Goal: Transaction & Acquisition: Purchase product/service

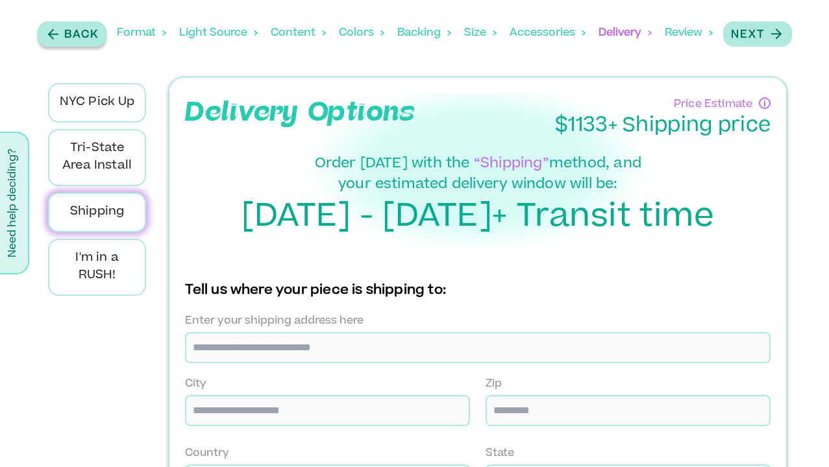
click at [69, 23] on button "Back" at bounding box center [72, 33] width 69 height 25
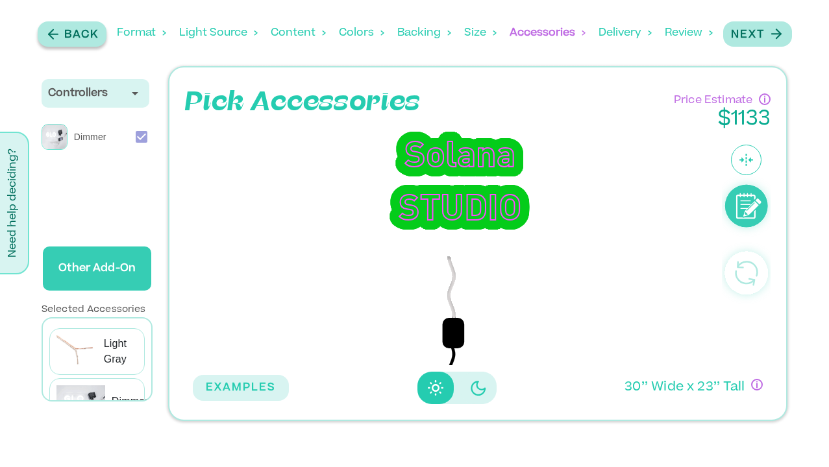
click at [69, 23] on button "Back" at bounding box center [72, 33] width 69 height 25
click at [69, 23] on button "Back" at bounding box center [73, 33] width 69 height 25
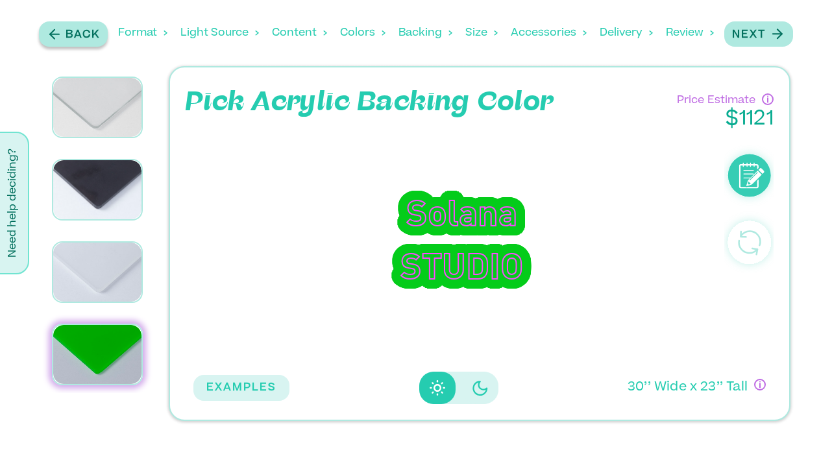
click at [69, 23] on button "Back" at bounding box center [73, 33] width 69 height 25
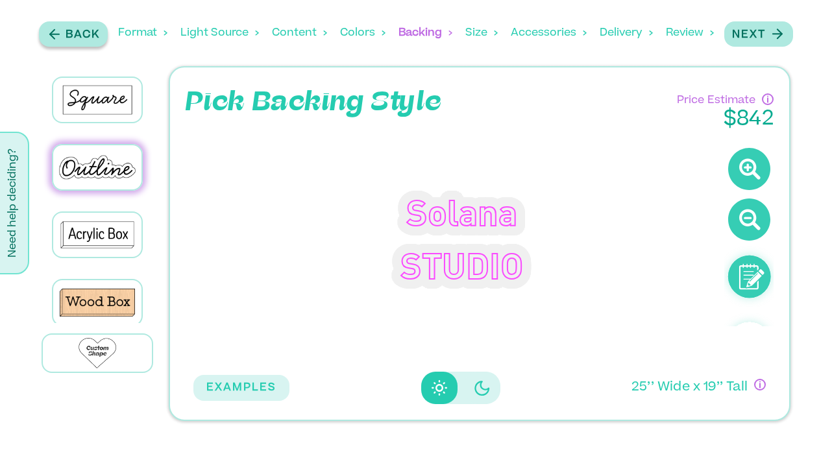
click at [69, 23] on button "Back" at bounding box center [73, 33] width 69 height 25
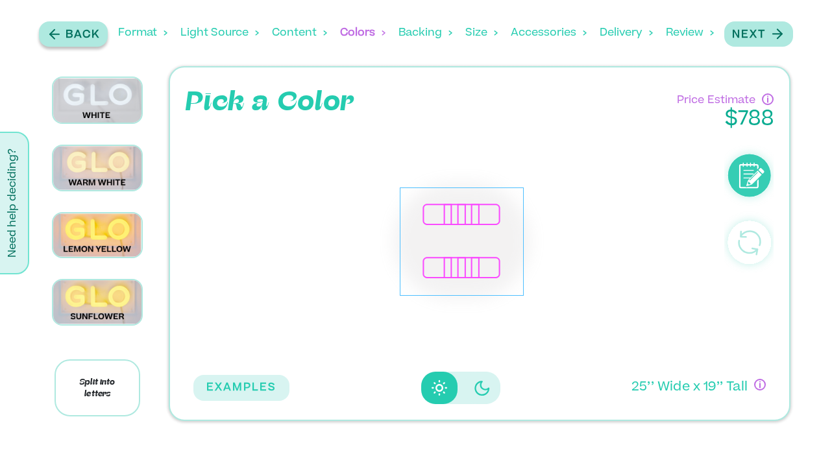
click at [69, 23] on button "Back" at bounding box center [73, 33] width 69 height 25
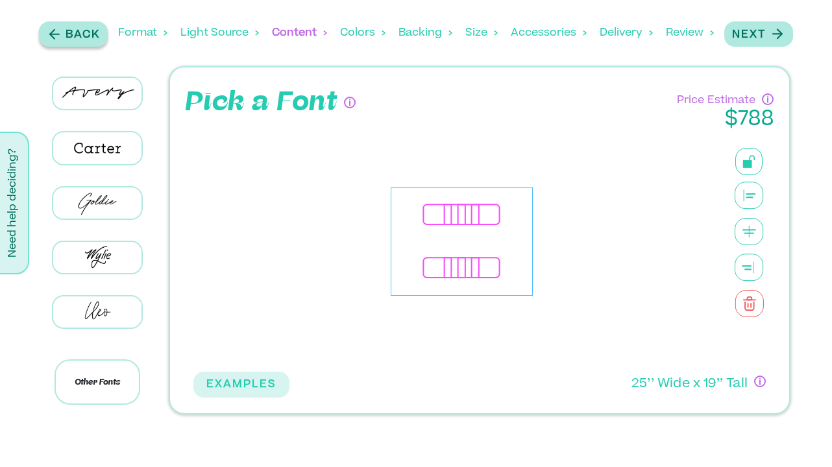
click at [69, 23] on button "Back" at bounding box center [73, 33] width 69 height 25
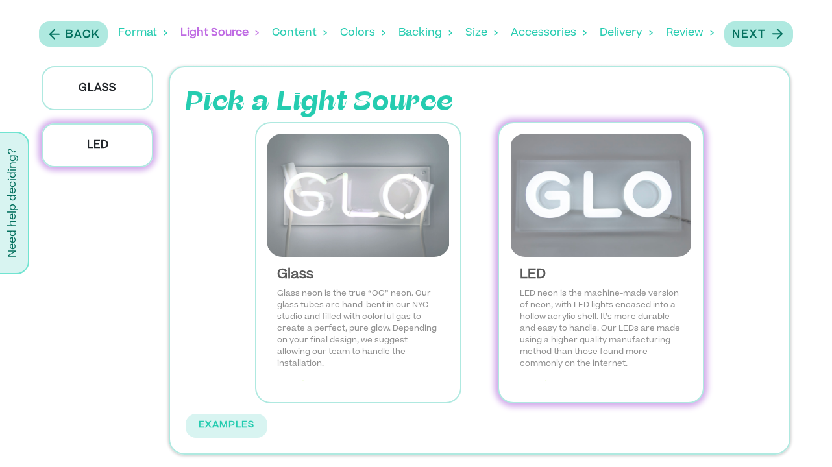
click at [687, 265] on div "LED LED neon is the machine-made version of neon, with LED lights encased into …" at bounding box center [601, 324] width 183 height 135
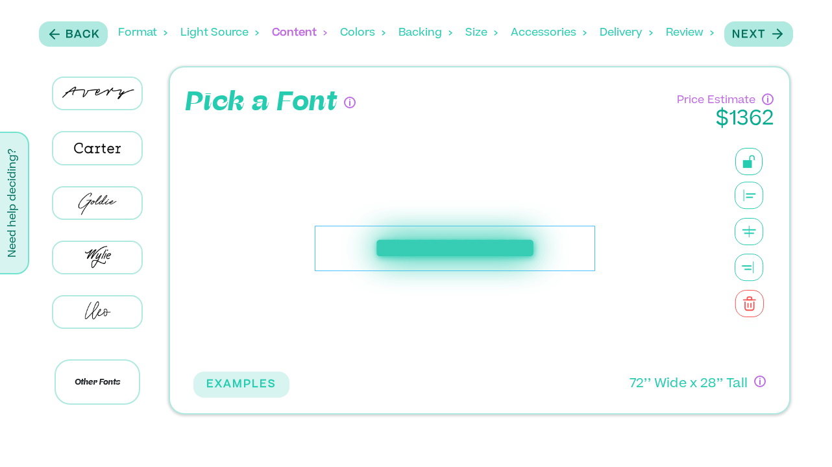
click at [547, 261] on div "**********" at bounding box center [455, 248] width 280 height 45
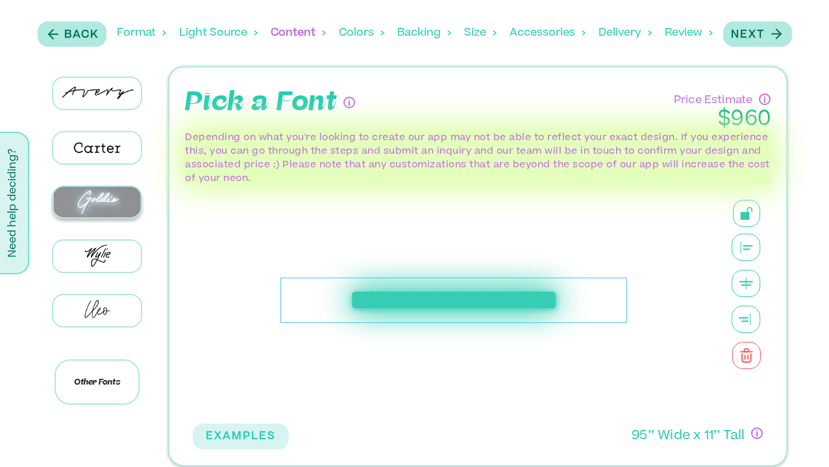
click at [110, 203] on img at bounding box center [97, 202] width 88 height 31
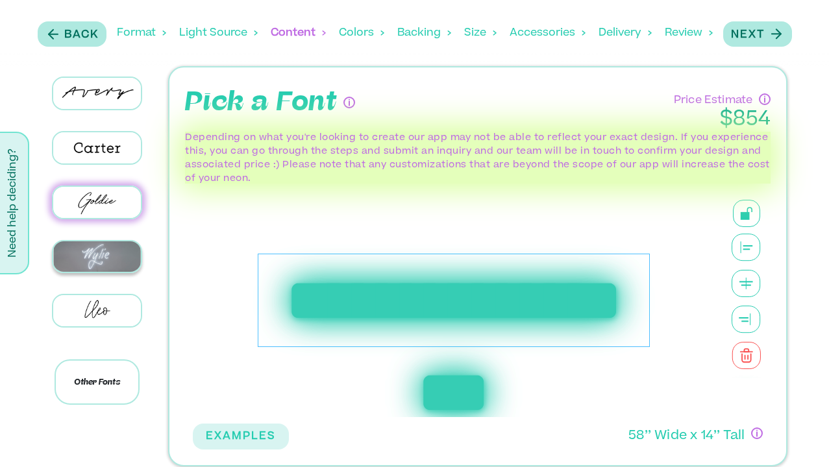
click at [93, 260] on img at bounding box center [97, 256] width 88 height 31
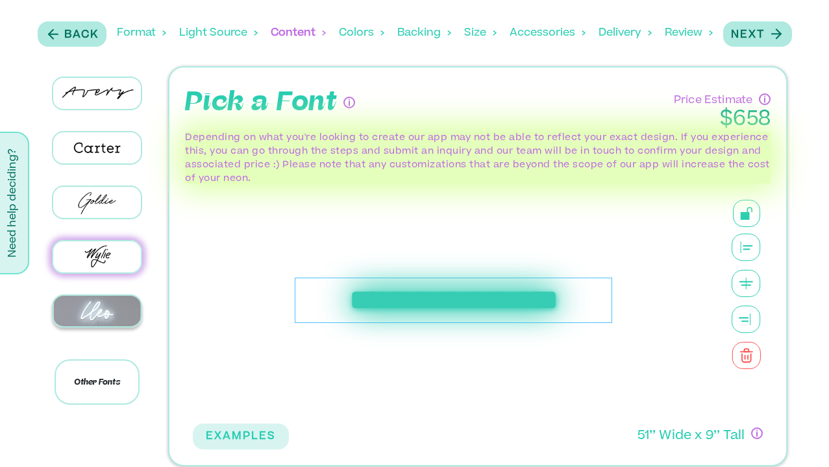
click at [112, 312] on img at bounding box center [97, 311] width 88 height 31
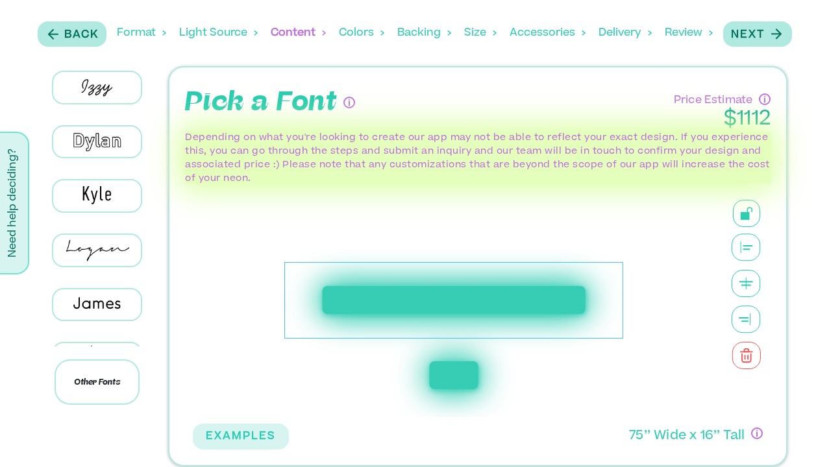
scroll to position [352, 0]
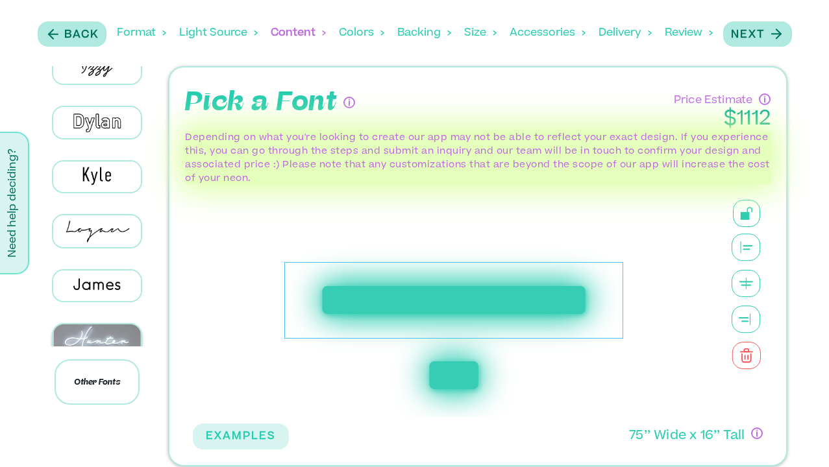
click at [102, 325] on img at bounding box center [97, 340] width 88 height 31
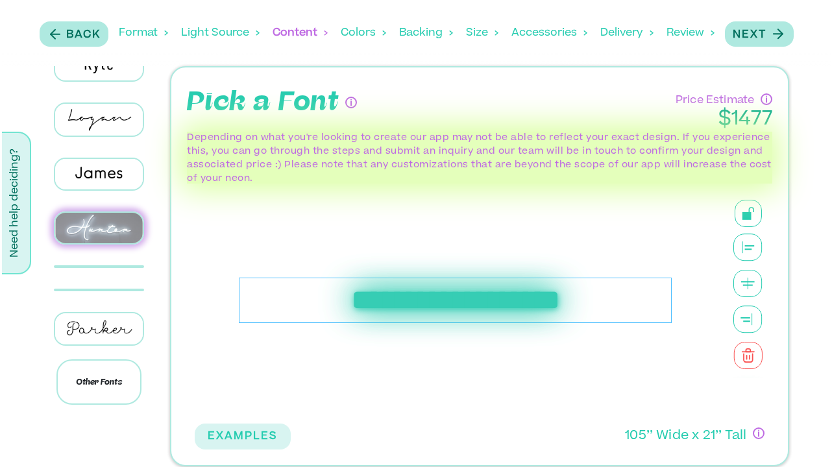
scroll to position [474, 0]
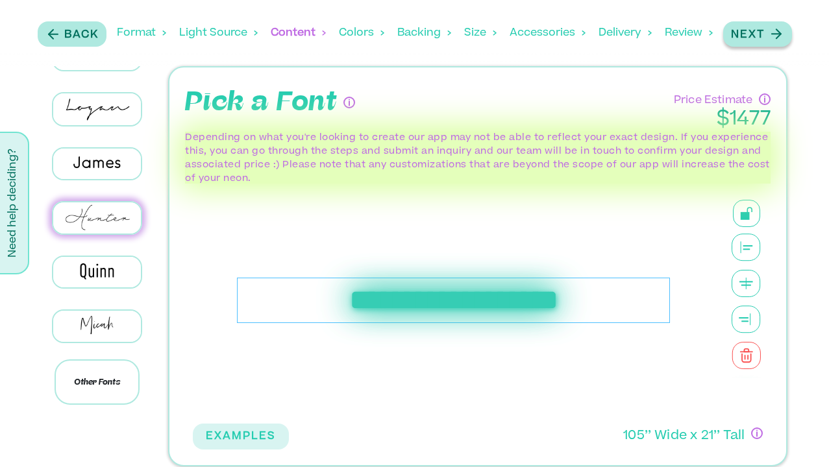
click at [763, 37] on p "Next" at bounding box center [748, 35] width 34 height 16
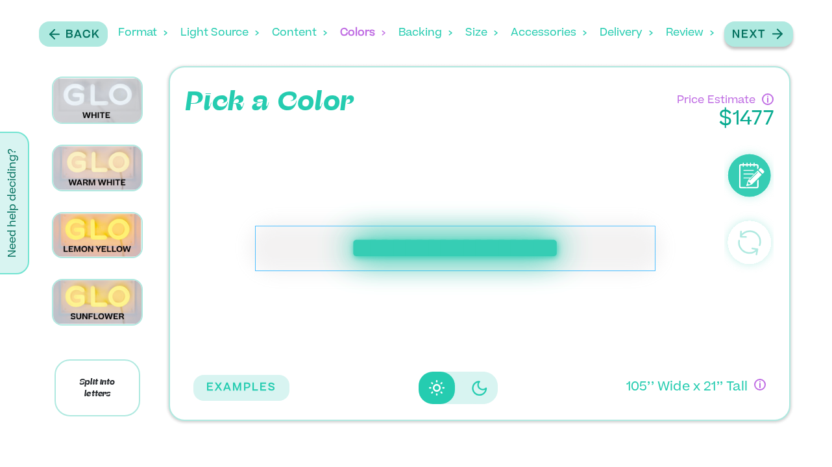
click at [765, 29] on p "Next" at bounding box center [749, 35] width 34 height 16
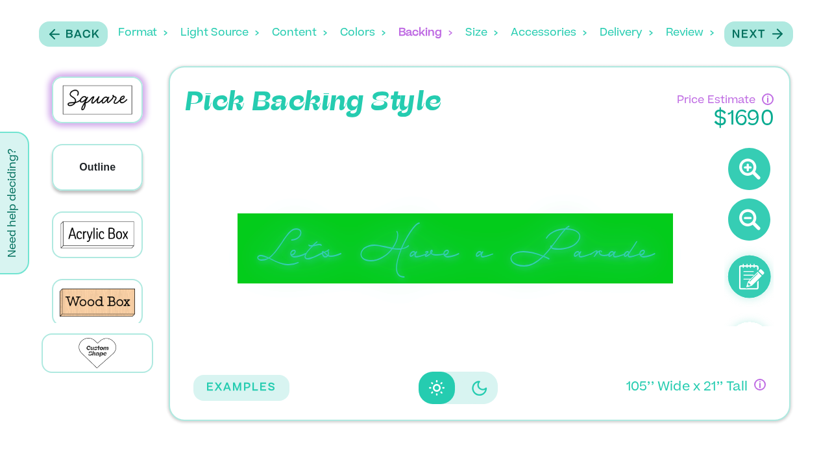
click at [75, 164] on div "Outline" at bounding box center [97, 167] width 88 height 44
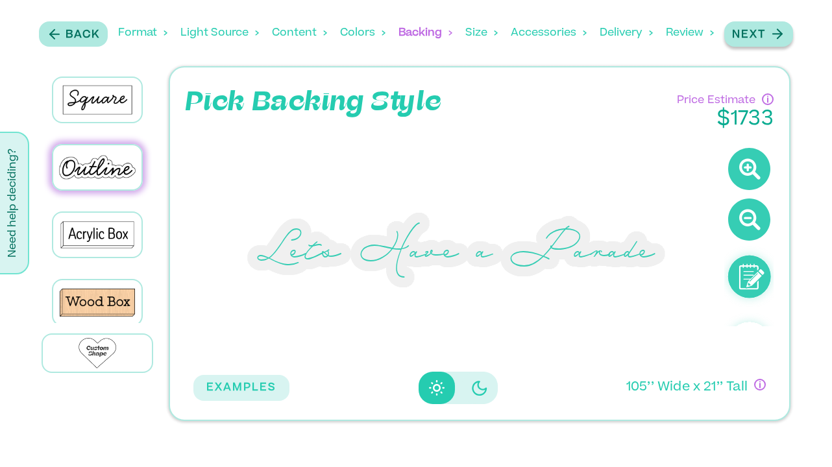
click at [758, 35] on p "Next" at bounding box center [749, 35] width 34 height 16
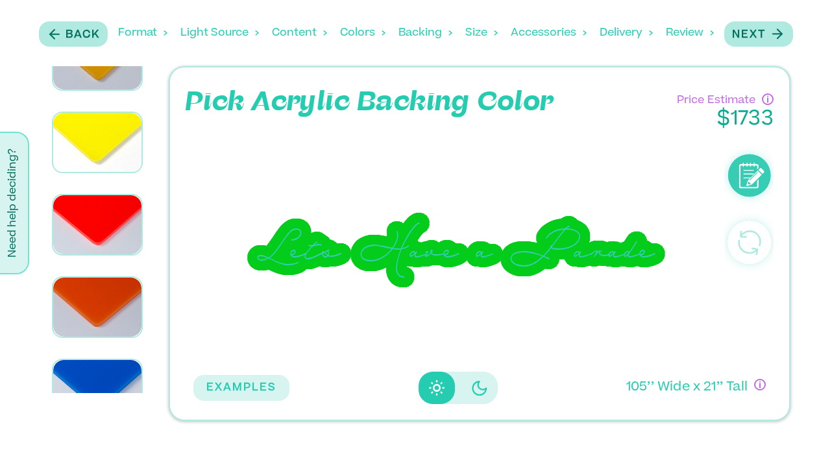
scroll to position [574, 0]
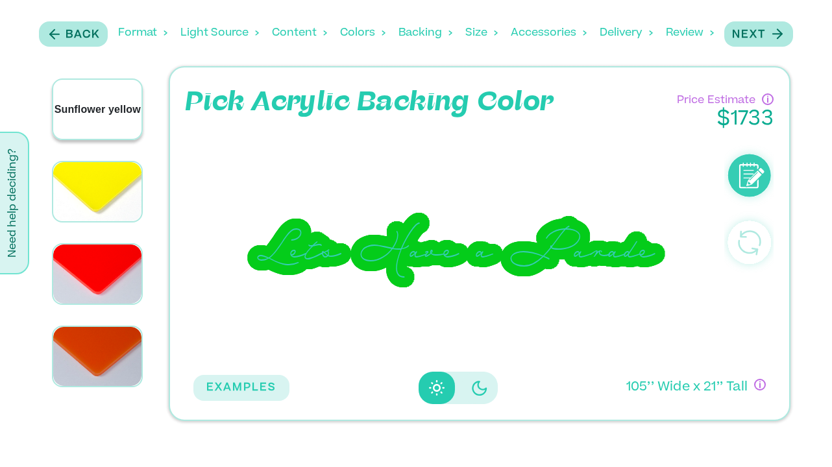
click at [110, 101] on div "Sunflower yellow" at bounding box center [97, 109] width 88 height 59
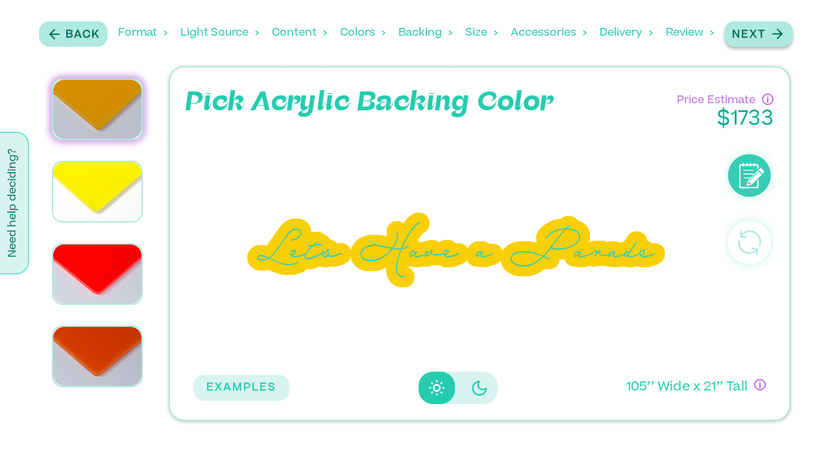
click at [762, 36] on p "Next" at bounding box center [749, 35] width 34 height 16
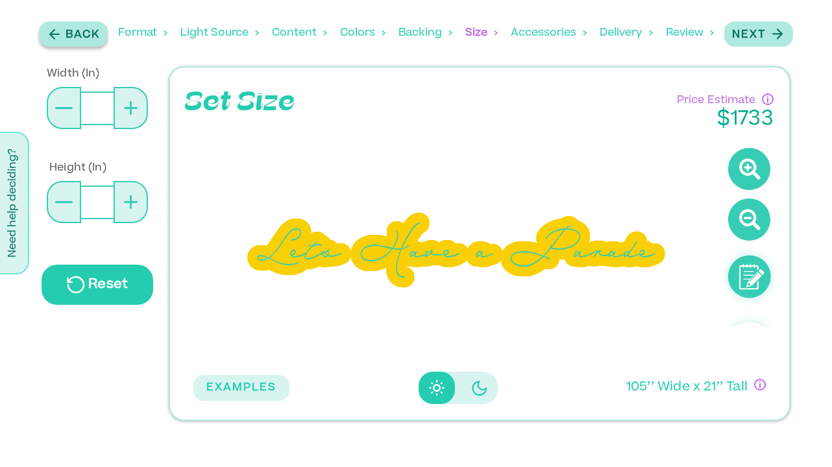
click at [69, 31] on p "Back" at bounding box center [83, 35] width 34 height 16
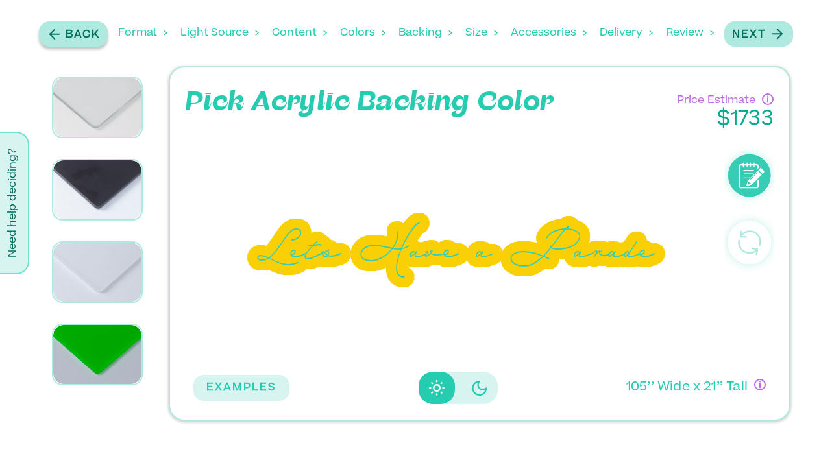
click at [69, 31] on p "Back" at bounding box center [83, 35] width 34 height 16
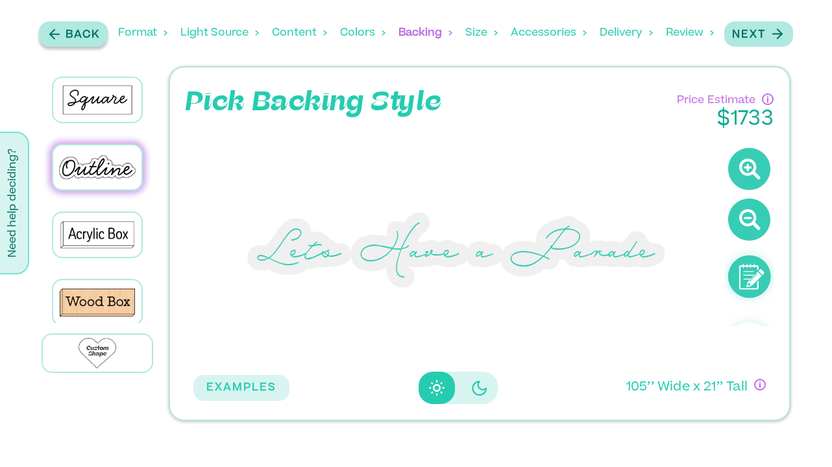
click at [69, 31] on p "Back" at bounding box center [83, 35] width 34 height 16
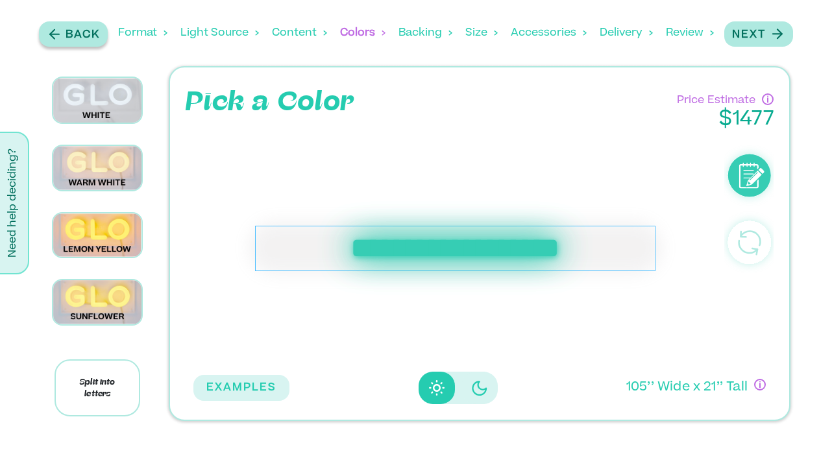
click at [69, 31] on p "Back" at bounding box center [83, 35] width 34 height 16
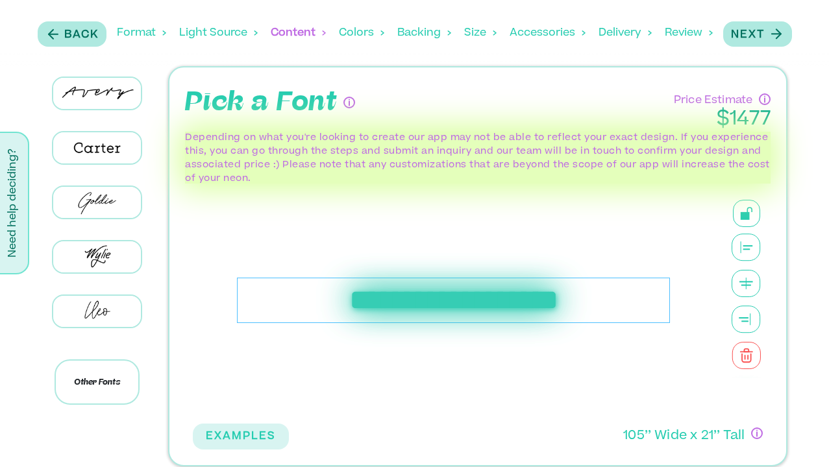
click at [362, 301] on div "**********" at bounding box center [453, 300] width 433 height 45
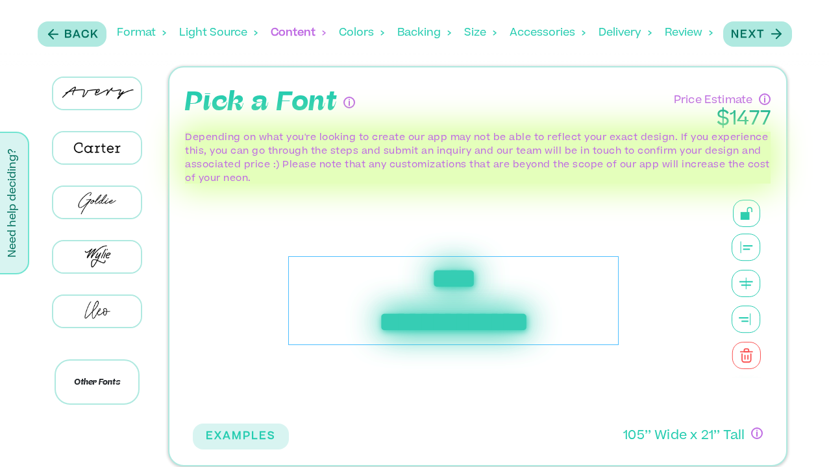
click at [452, 331] on div "**********" at bounding box center [453, 300] width 330 height 89
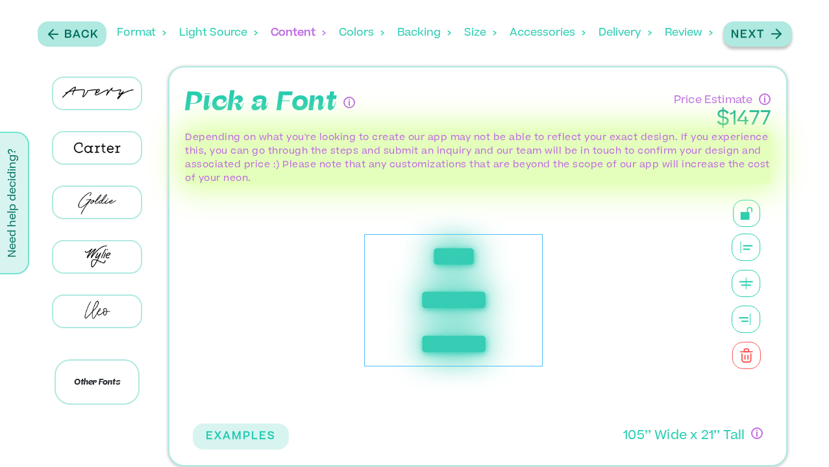
click at [757, 25] on div "Next" at bounding box center [757, 34] width 53 height 18
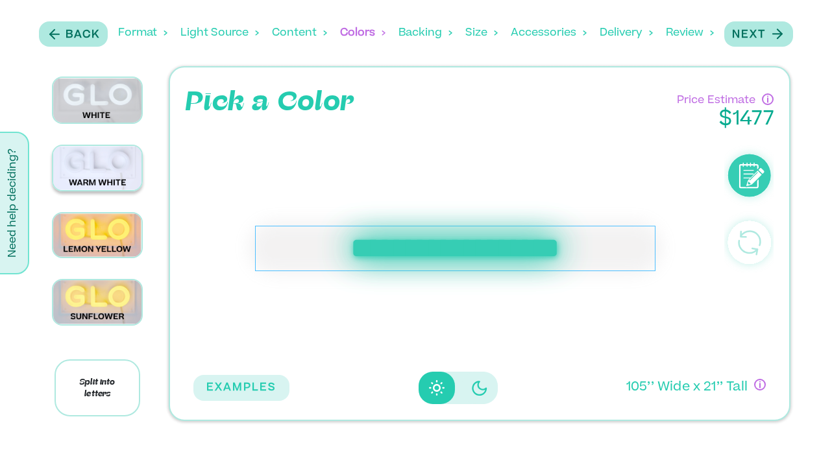
click at [113, 180] on img at bounding box center [97, 168] width 88 height 44
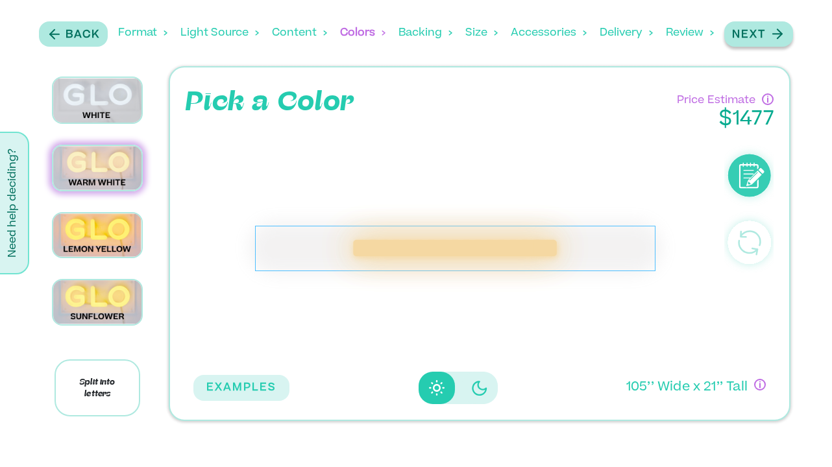
click at [761, 34] on p "Next" at bounding box center [749, 35] width 34 height 16
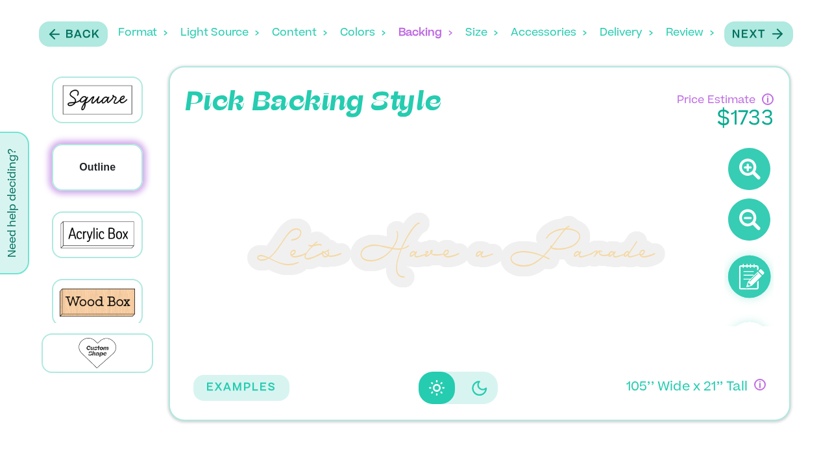
click at [92, 161] on p "Outline" at bounding box center [97, 168] width 36 height 16
click at [760, 34] on p "Next" at bounding box center [749, 35] width 34 height 16
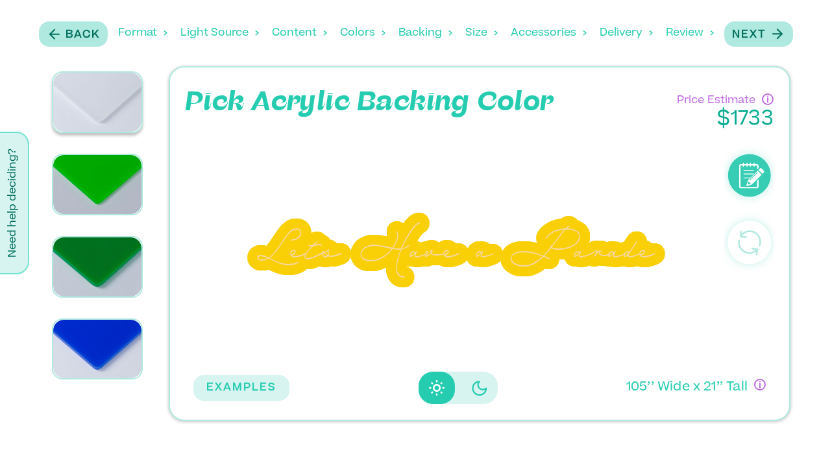
scroll to position [375, 0]
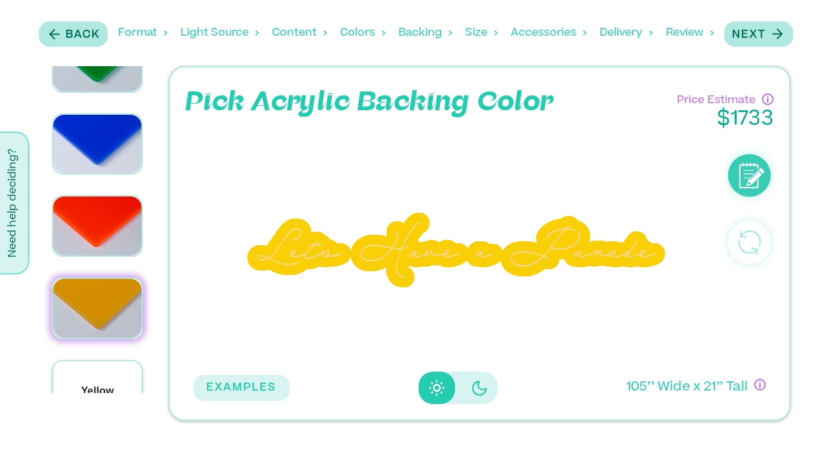
click at [86, 363] on div "Yellow" at bounding box center [97, 391] width 88 height 59
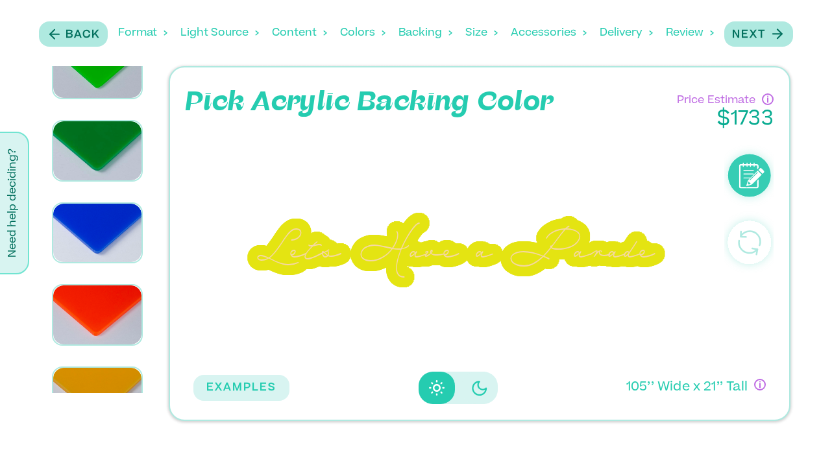
scroll to position [211, 0]
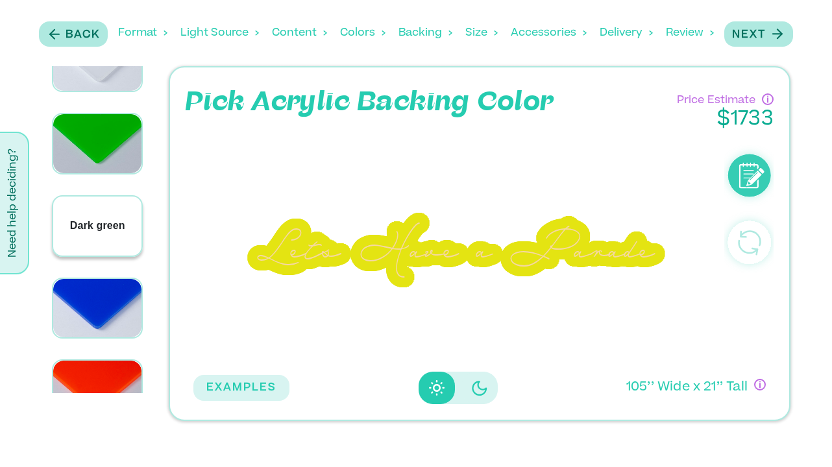
click at [96, 223] on p "Dark green" at bounding box center [97, 226] width 55 height 16
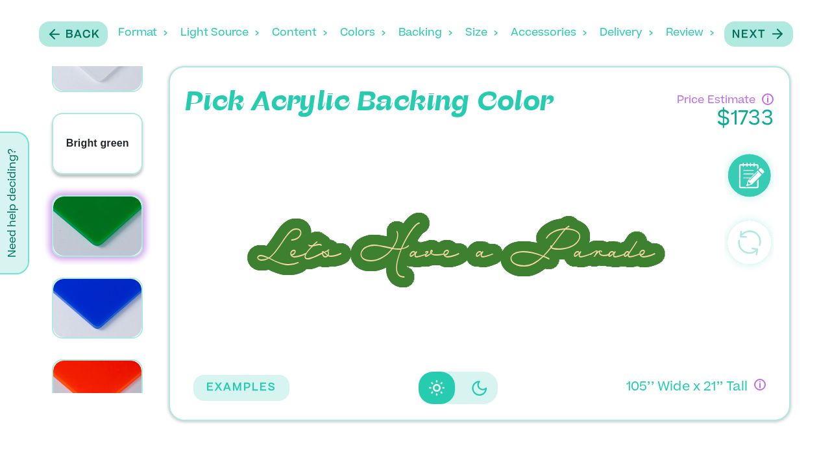
click at [99, 160] on div "Bright green" at bounding box center [97, 143] width 88 height 59
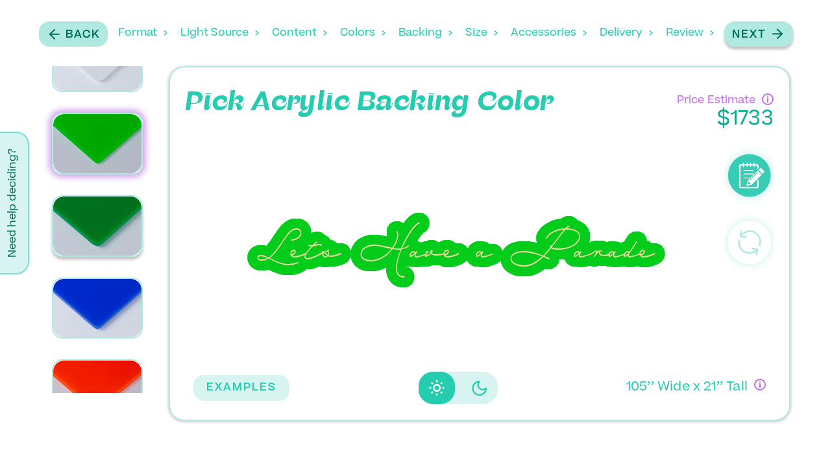
click at [756, 31] on p "Next" at bounding box center [749, 35] width 34 height 16
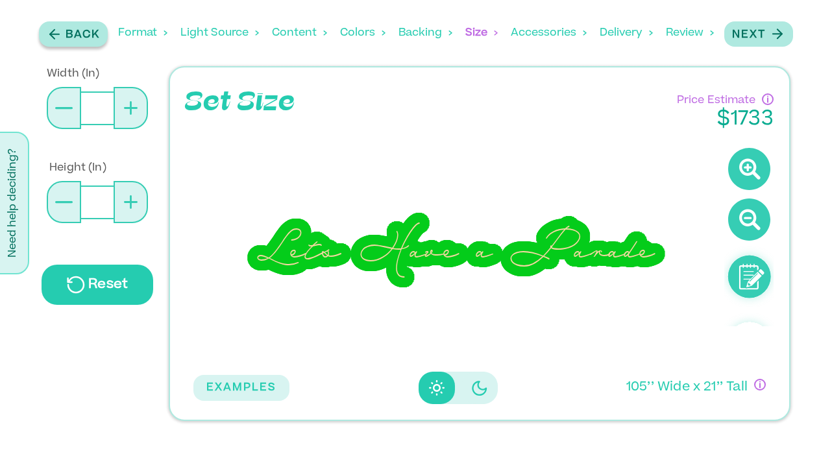
click at [61, 41] on icon "button" at bounding box center [55, 34] width 16 height 16
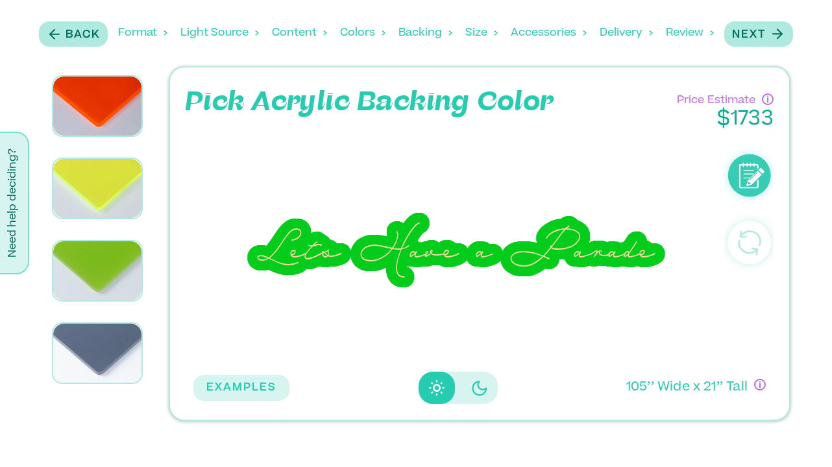
scroll to position [1340, 0]
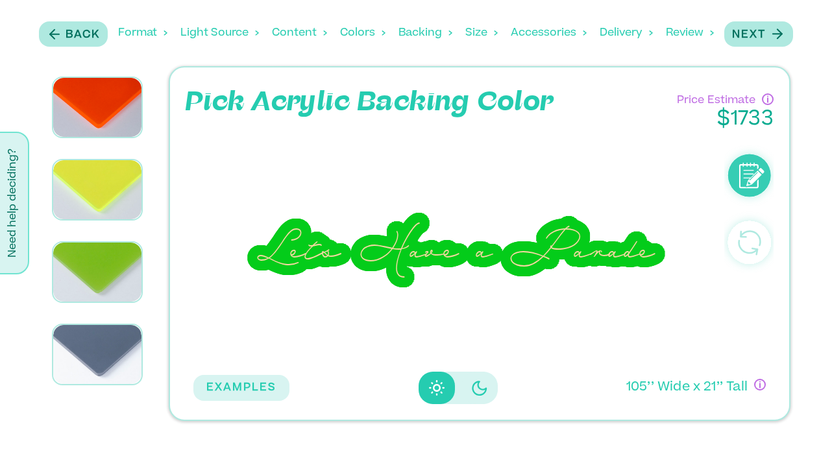
click at [89, 31] on div "Cream" at bounding box center [97, 31] width 88 height 0
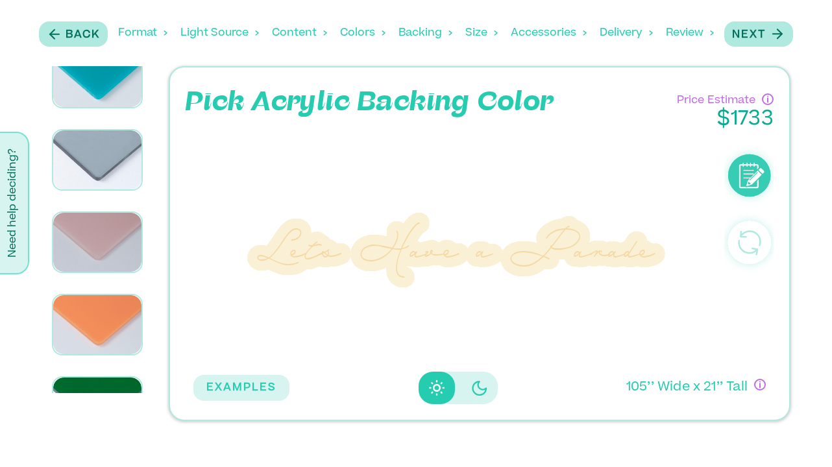
scroll to position [1810, 0]
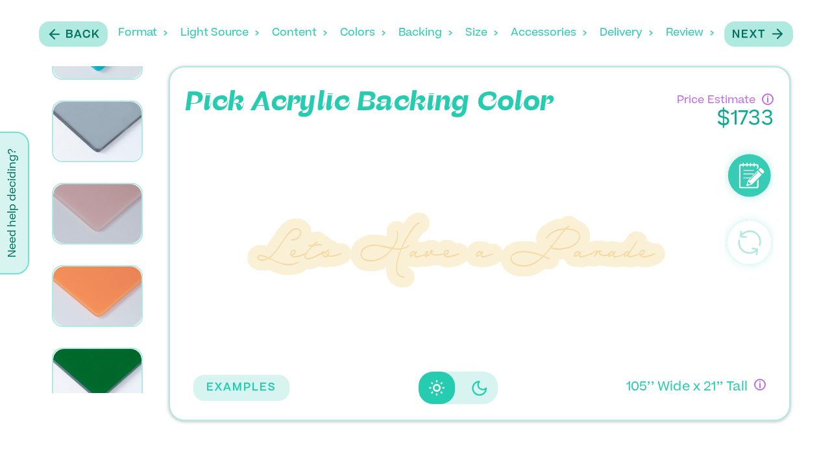
click at [748, 47] on div "Back Format Light Source Content Colors Backing Backing Color Size Accessories …" at bounding box center [416, 32] width 762 height 53
click at [80, 28] on p "Back" at bounding box center [83, 35] width 34 height 16
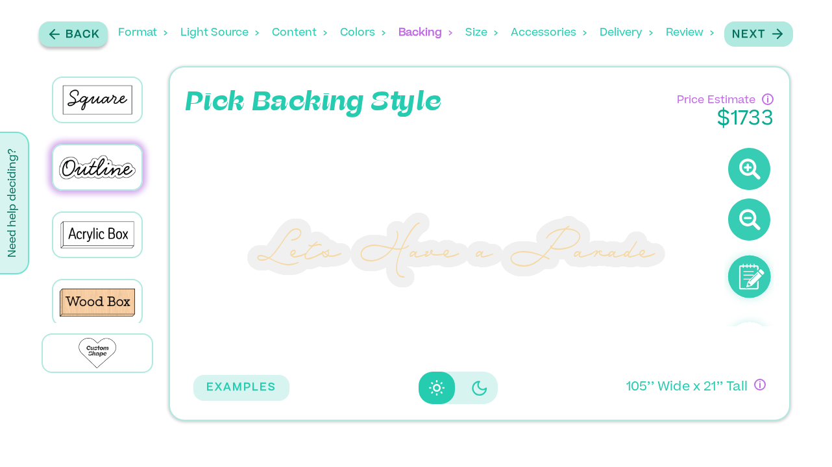
click at [80, 28] on p "Back" at bounding box center [83, 35] width 34 height 16
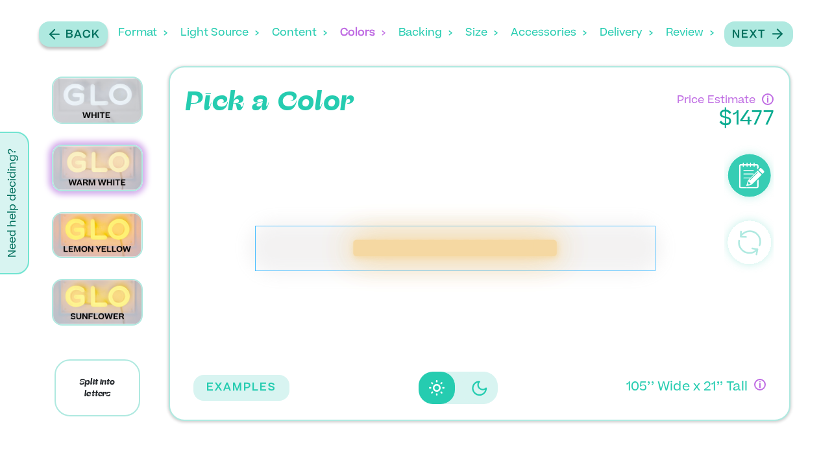
click at [80, 28] on p "Back" at bounding box center [83, 35] width 34 height 16
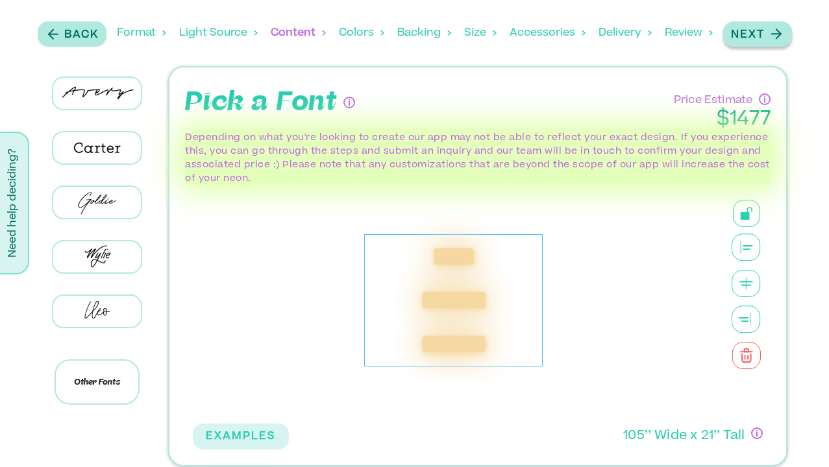
click at [751, 38] on p "Next" at bounding box center [748, 35] width 34 height 16
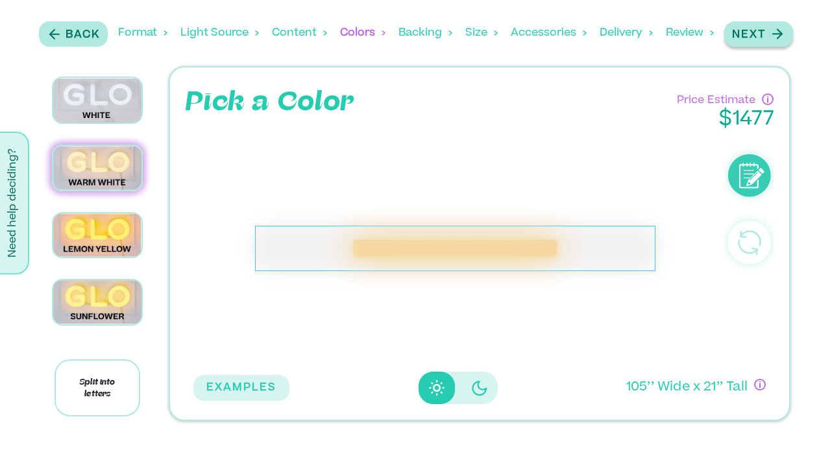
click at [751, 38] on p "Next" at bounding box center [749, 35] width 34 height 16
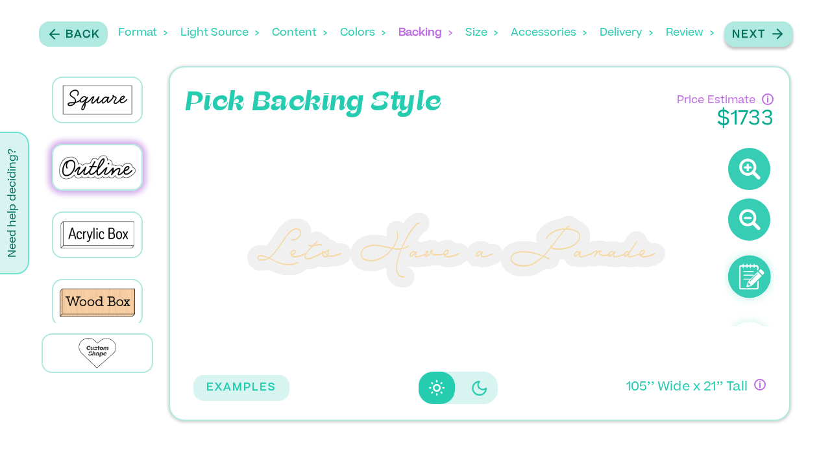
click at [751, 38] on p "Next" at bounding box center [749, 35] width 34 height 16
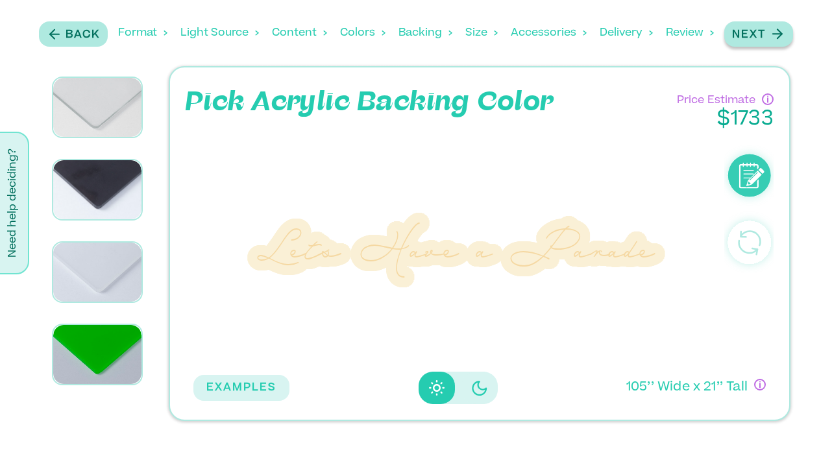
click at [751, 38] on p "Next" at bounding box center [749, 35] width 34 height 16
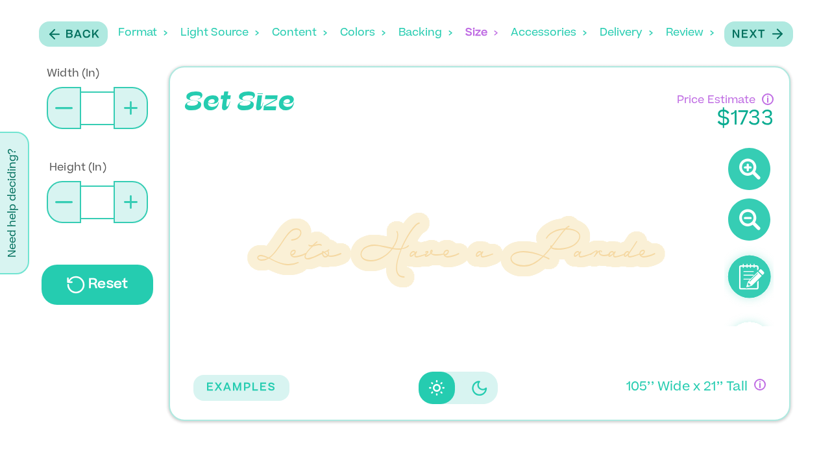
click at [349, 264] on div "Lets Have a Parade" at bounding box center [456, 249] width 436 height 70
click at [61, 107] on icon at bounding box center [64, 108] width 18 height 2
click at [84, 42] on p "Back" at bounding box center [83, 35] width 34 height 16
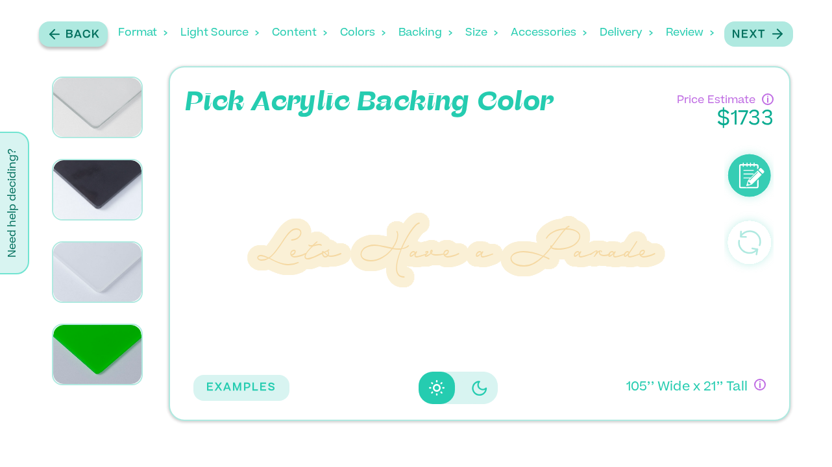
click at [84, 42] on p "Back" at bounding box center [83, 35] width 34 height 16
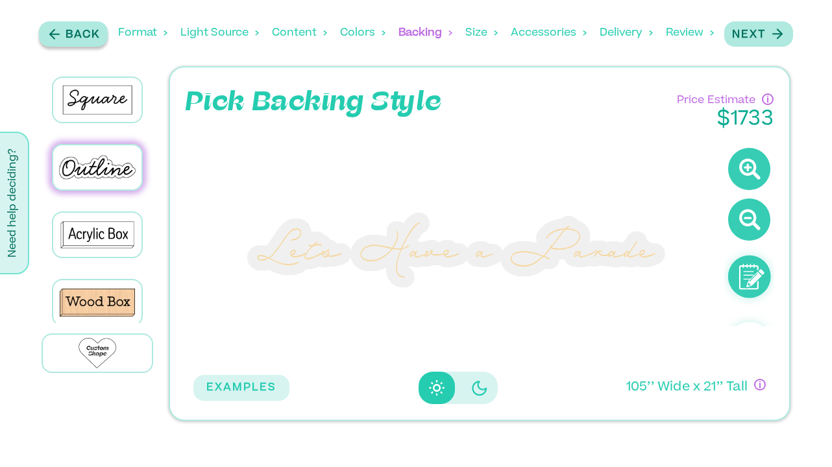
click at [84, 42] on p "Back" at bounding box center [83, 35] width 34 height 16
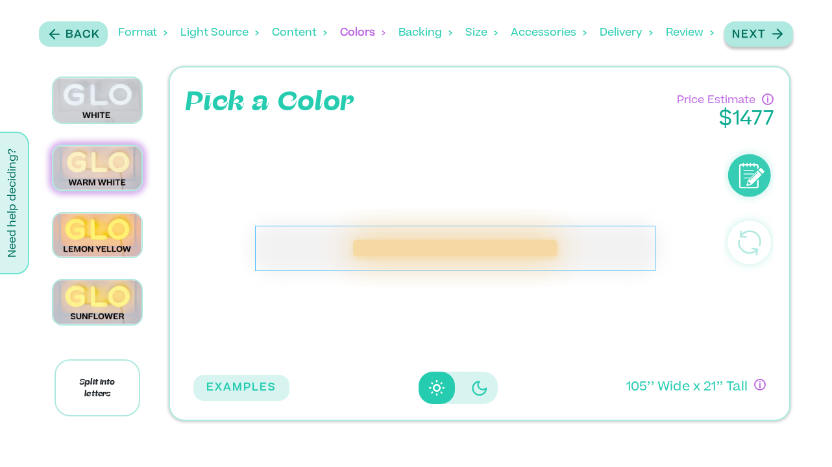
click at [753, 32] on p "Next" at bounding box center [749, 35] width 34 height 16
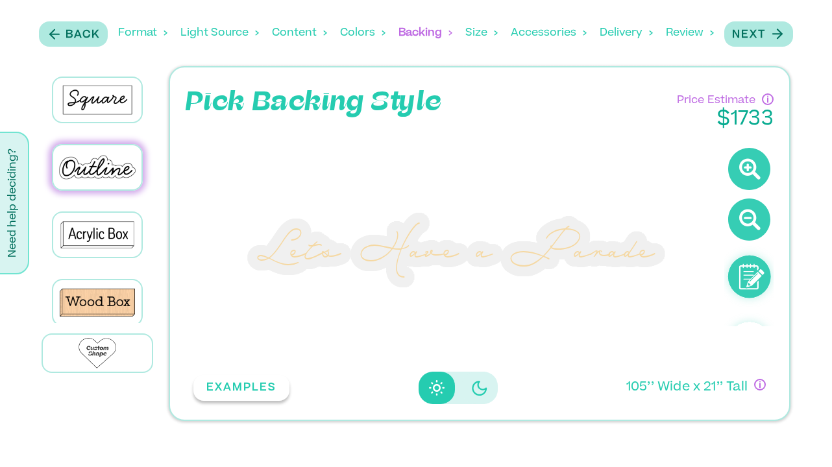
click at [232, 385] on button "EXAMPLES" at bounding box center [241, 388] width 96 height 26
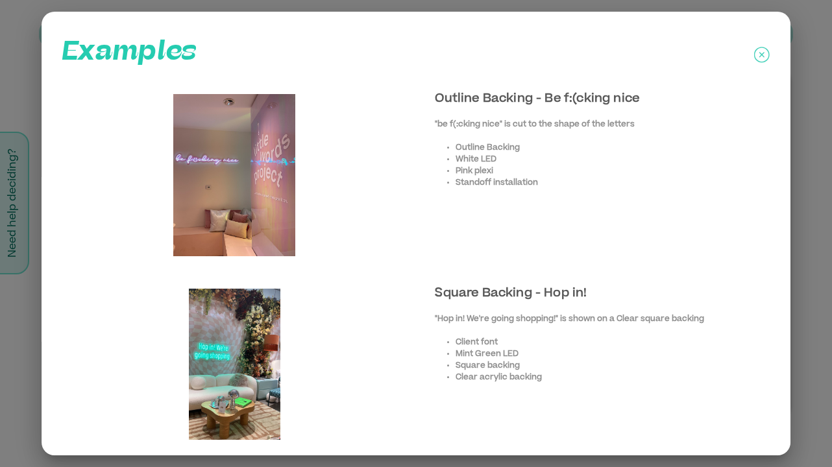
click at [238, 173] on img at bounding box center [235, 175] width 122 height 162
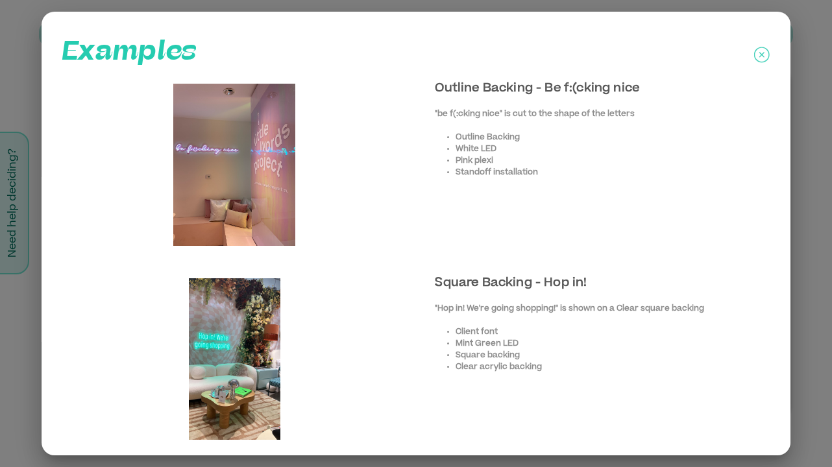
scroll to position [14, 0]
